Goal: Check status: Check status

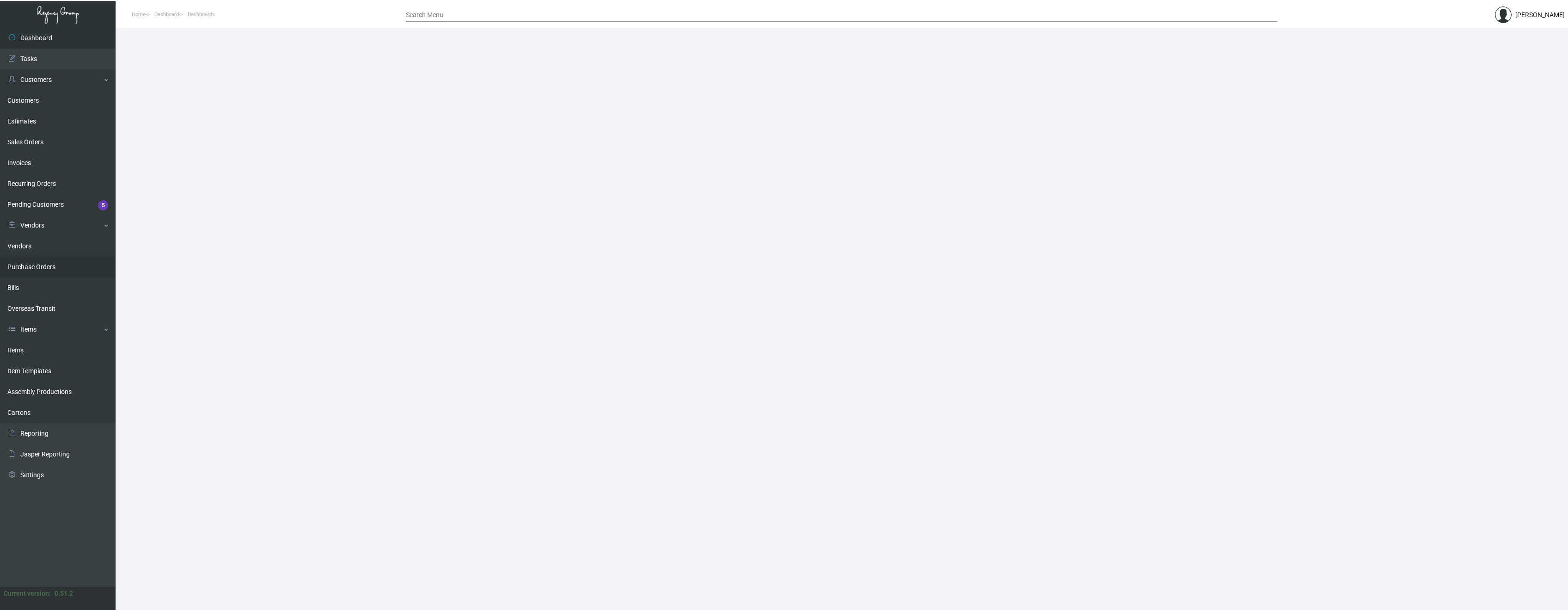
click at [50, 264] on link "Purchase Orders" at bounding box center [58, 267] width 116 height 21
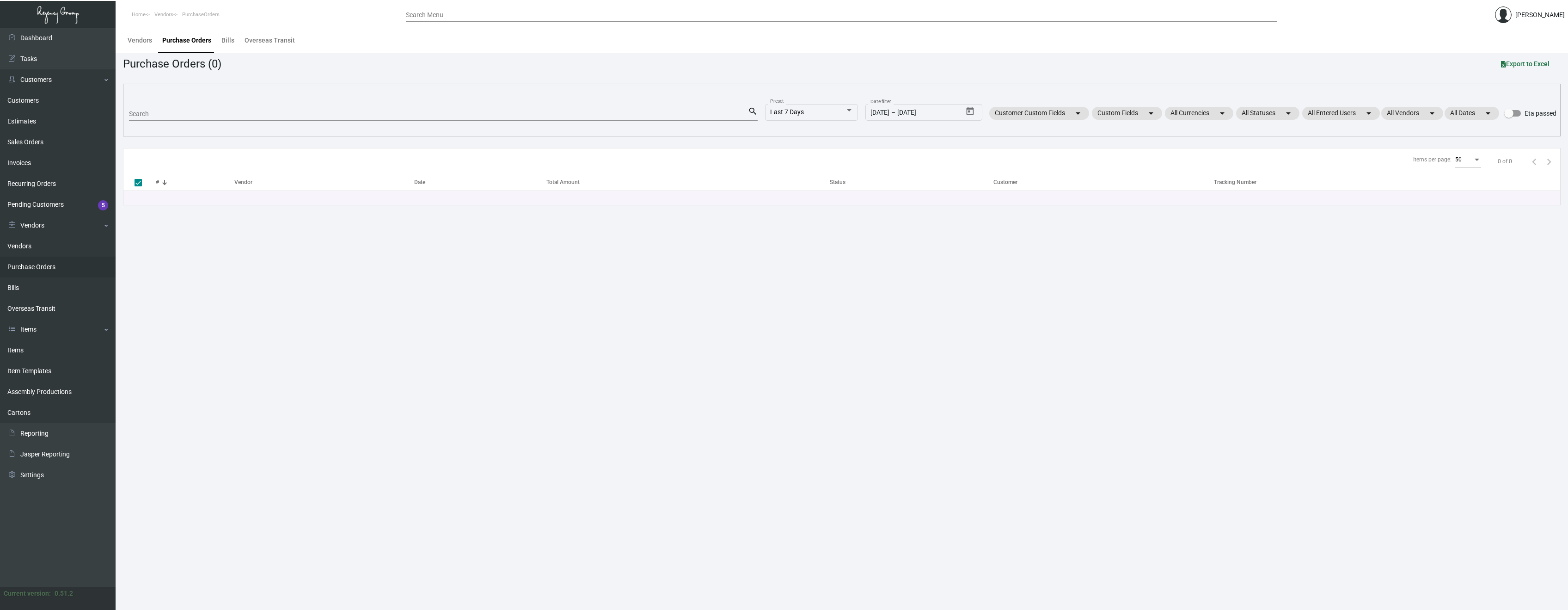
click at [187, 114] on input "Search" at bounding box center [438, 114] width 619 height 7
paste input "108291"
type input "108291"
checkbox input "false"
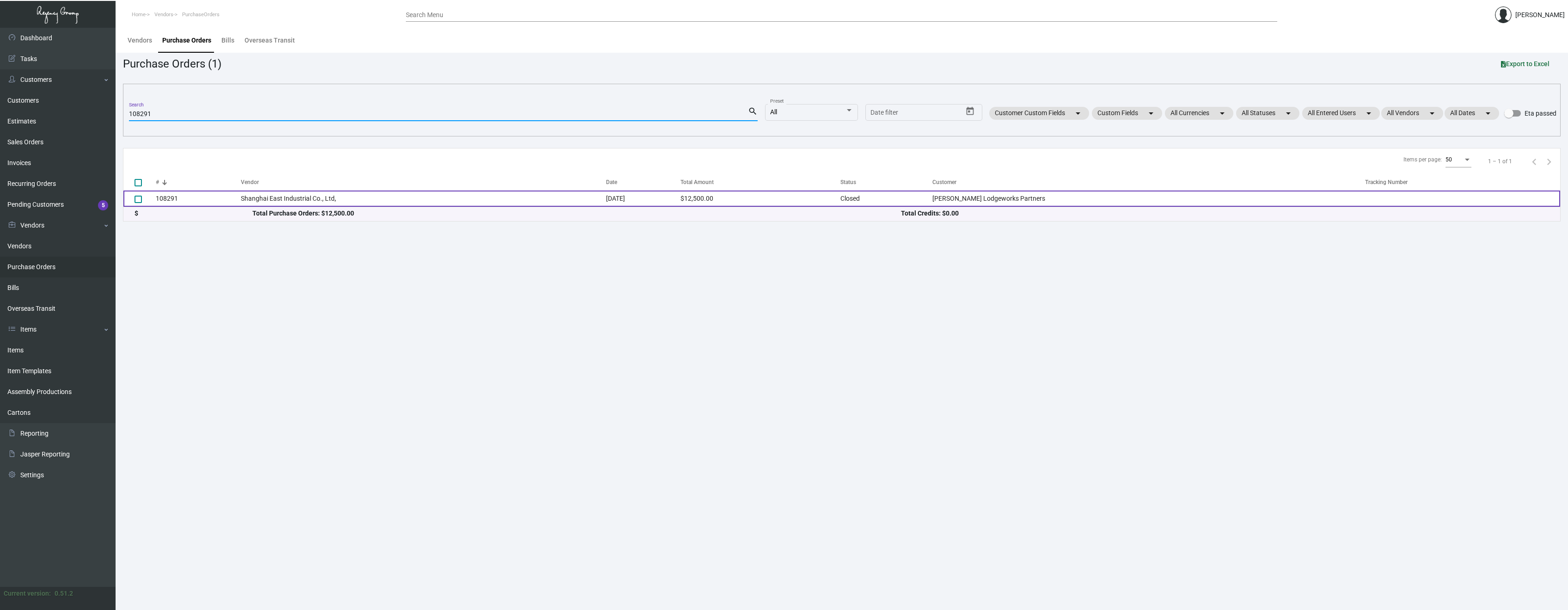
click at [174, 197] on td "108291" at bounding box center [198, 198] width 85 height 16
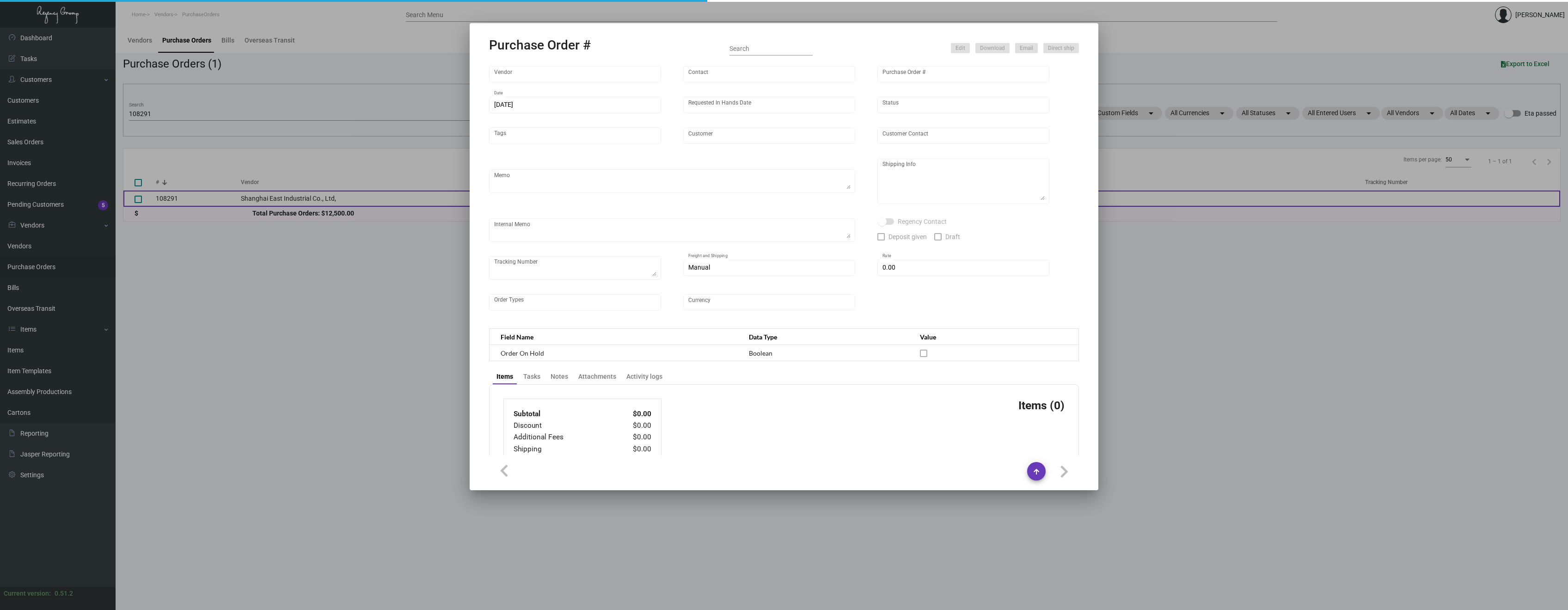
type input "Shanghai East Industrial Co., Ltd,"
type input "[PERSON_NAME]"
type input "108291"
type input "[DATE]"
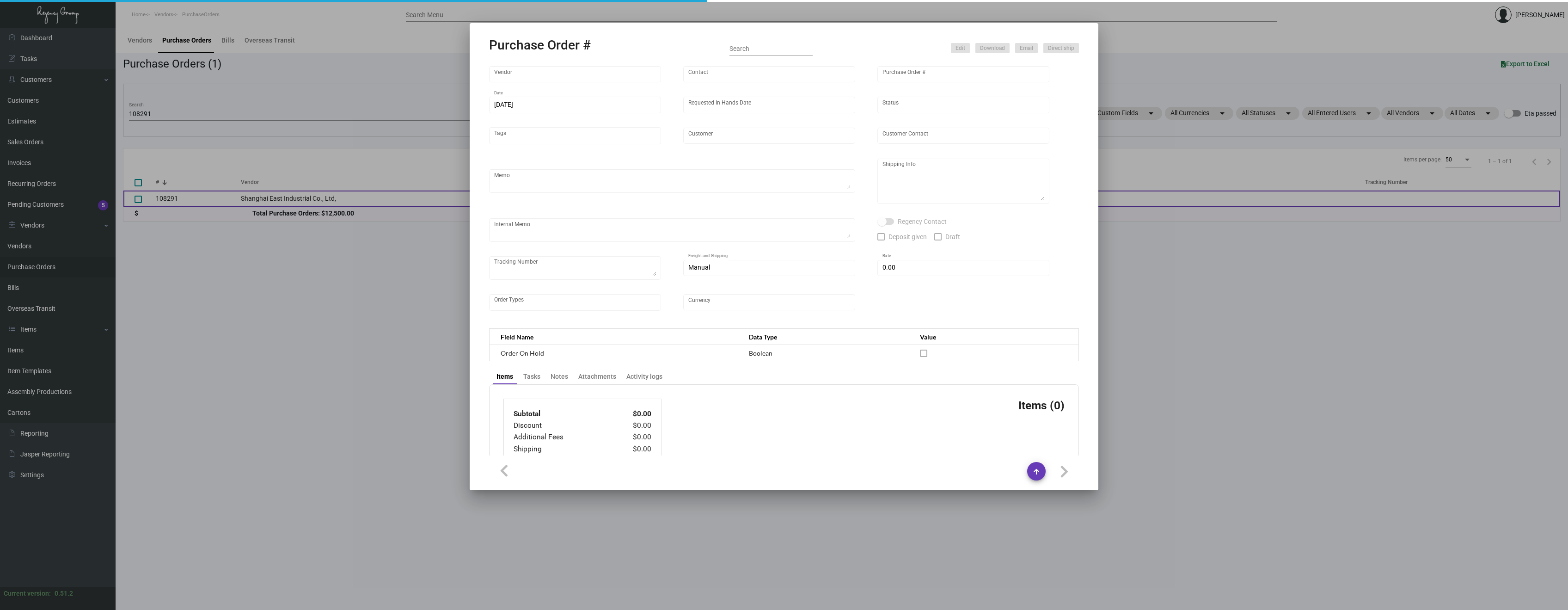
type input "[PERSON_NAME] Lodgeworks Partners"
type textarea "Process after sample approval. 50K via air, 75K via boat, ship before CNY"
type textarea "Regency Group NJ - [PERSON_NAME] [STREET_ADDRESS]"
type textarea "[DATE] - The physical sample has been approved for mass production. [DATE] - 50…"
checkbox input "true"
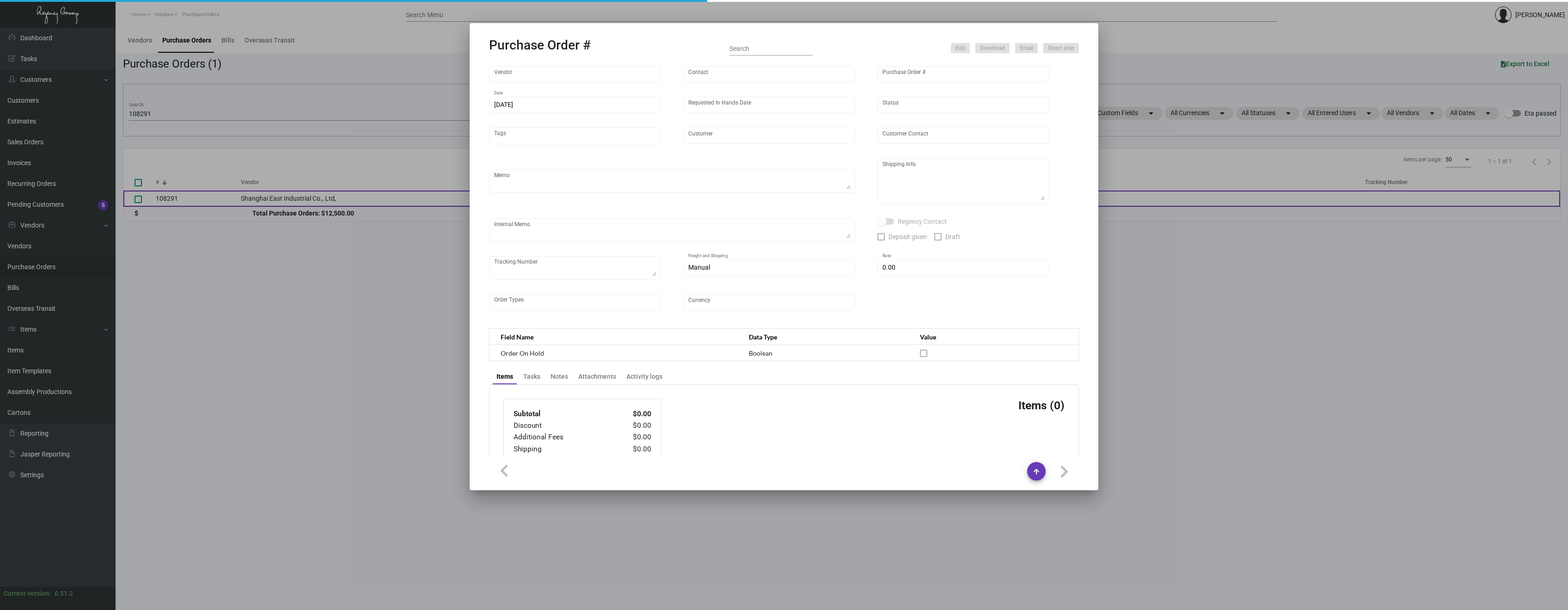
type input "$ 0.00"
type input "United States Dollar $"
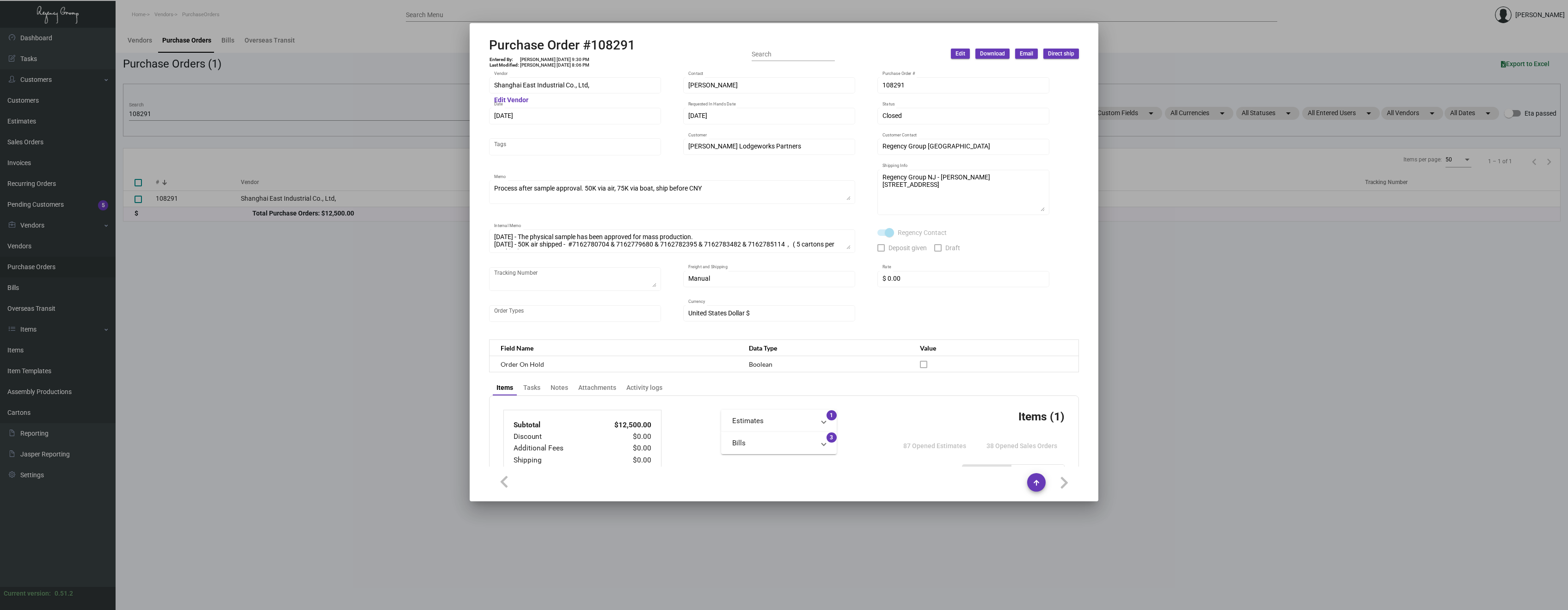
click at [547, 408] on div "Subtotal $12,500.00 Discount $0.00 Additional Fees $0.00 Shipping $0.00 Total $…" at bounding box center [783, 599] width 590 height 408
click at [317, 108] on div at bounding box center [784, 305] width 1568 height 610
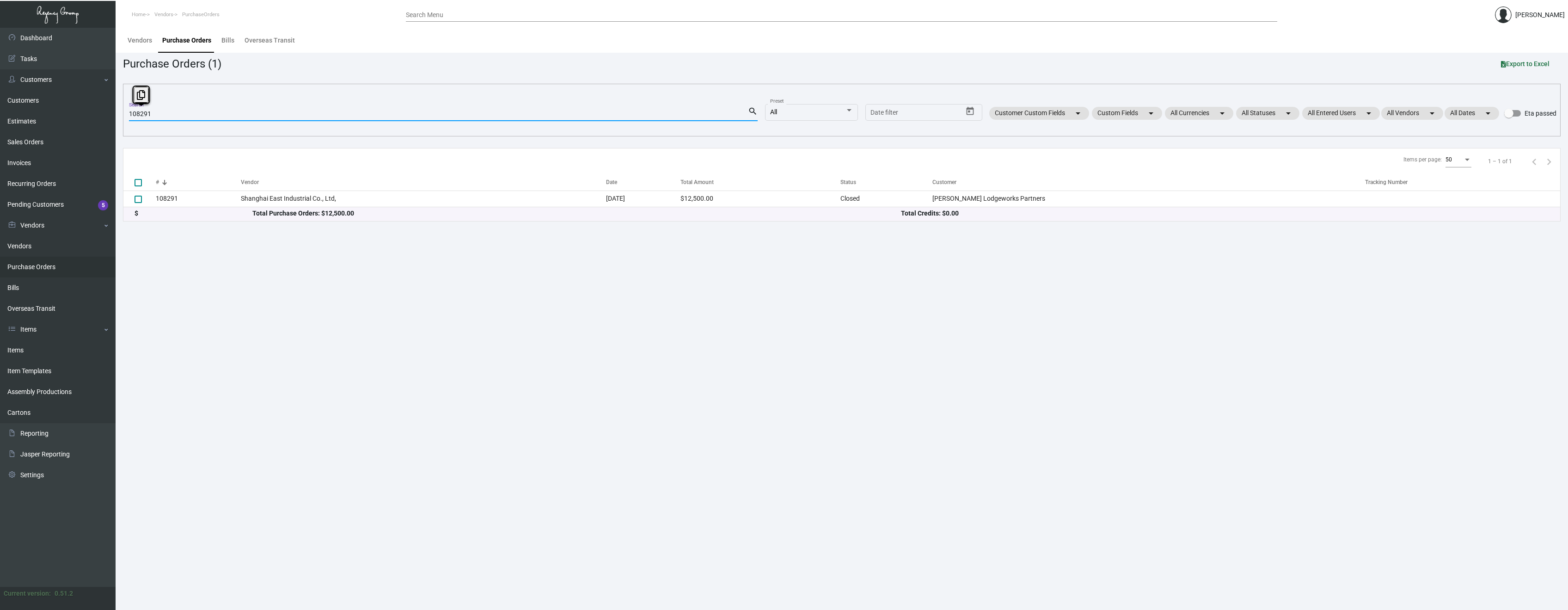
drag, startPoint x: 170, startPoint y: 111, endPoint x: 116, endPoint y: 109, distance: 54.0
click at [116, 109] on main "Vendors Purchase Orders Bills Overseas Transit Purchase Orders (1) Export to Ex…" at bounding box center [842, 319] width 1452 height 582
paste input "5503"
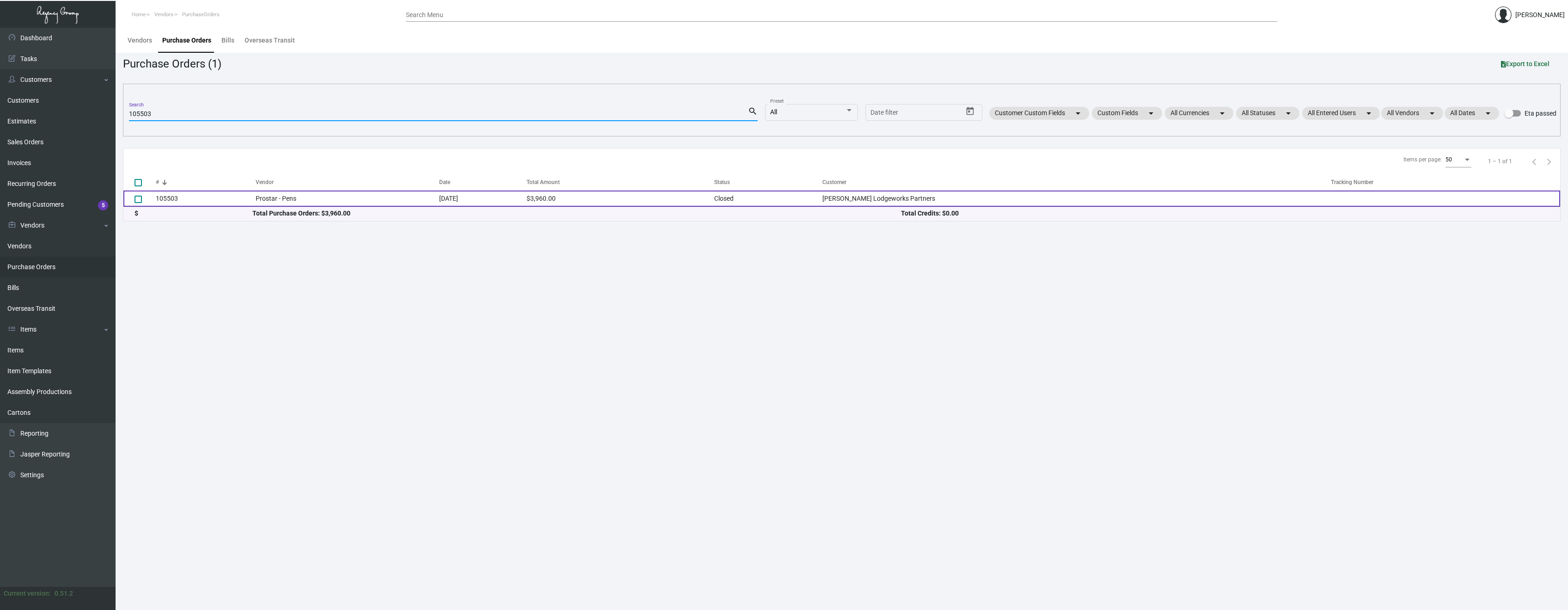
type input "105503"
click at [180, 200] on td "105503" at bounding box center [206, 198] width 100 height 16
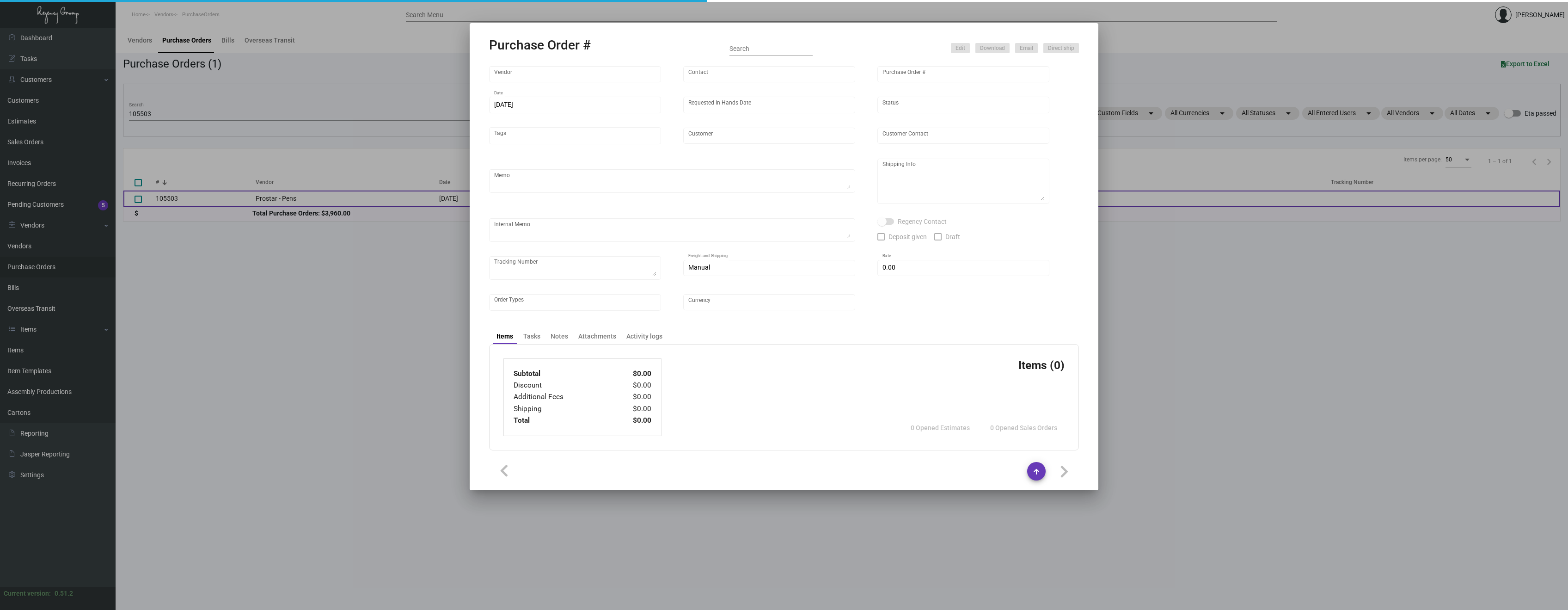
type input "Prostar - Pens"
type input "[PERSON_NAME]"
type input "105503"
type input "[DATE]"
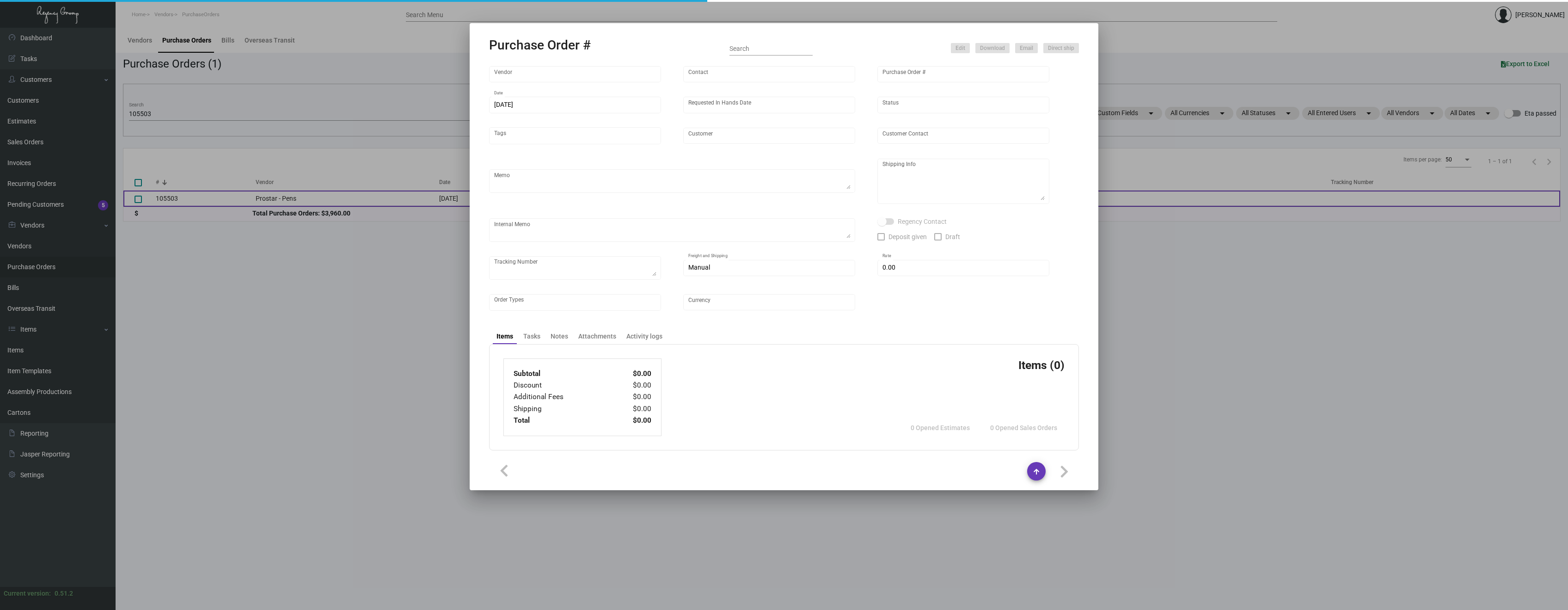
type input "[PERSON_NAME] Lodgeworks Partners"
type textarea "Please ship 30k when the production is ready and wait to receive shipping instr…"
type textarea "Regency Group NJ - [PERSON_NAME] [STREET_ADDRESS]"
type textarea "10k shipping by air"
checkbox input "true"
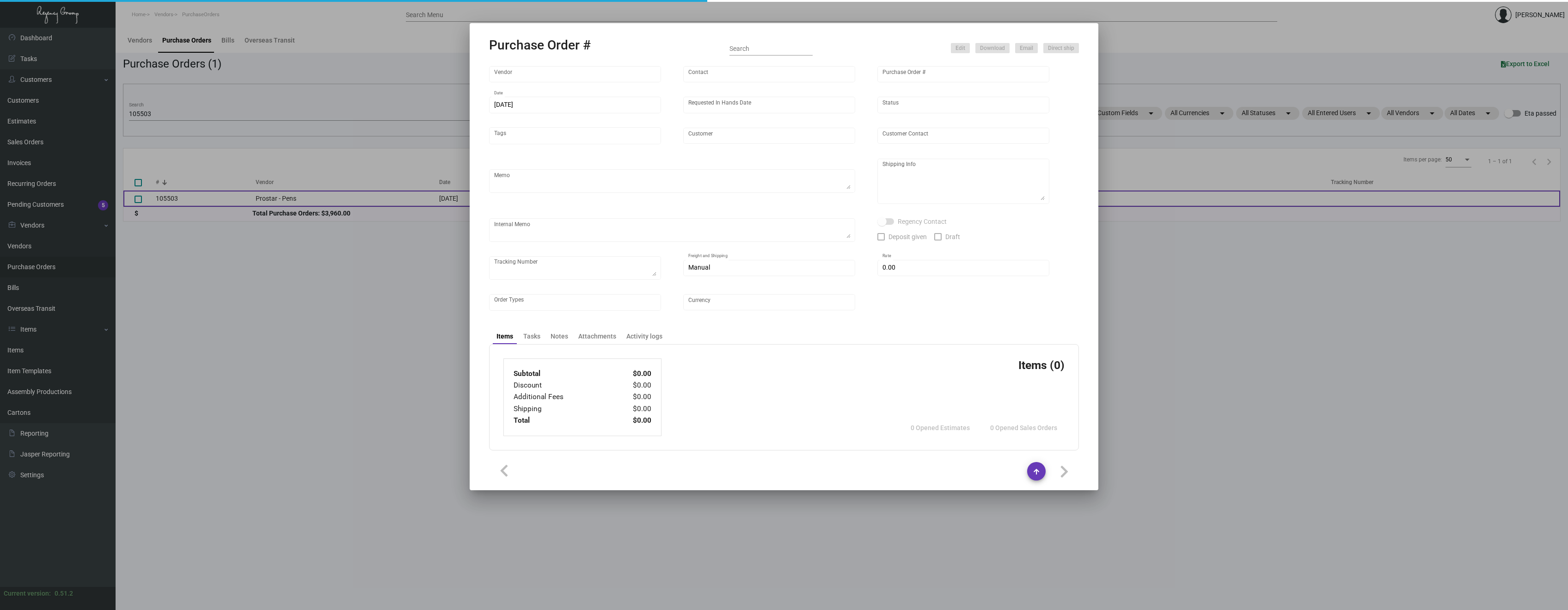
type input "$ 0.00"
type input "United States Dollar $"
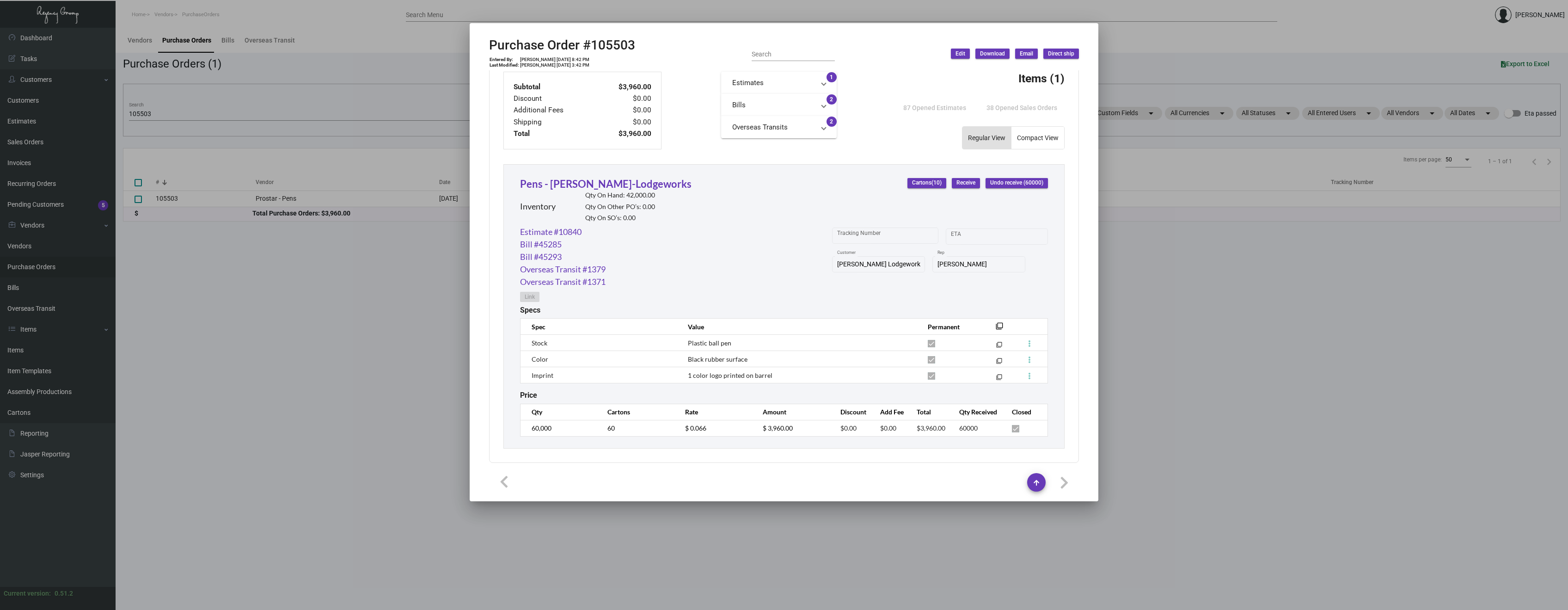
click at [427, 340] on div at bounding box center [784, 305] width 1568 height 610
